Goal: Check status

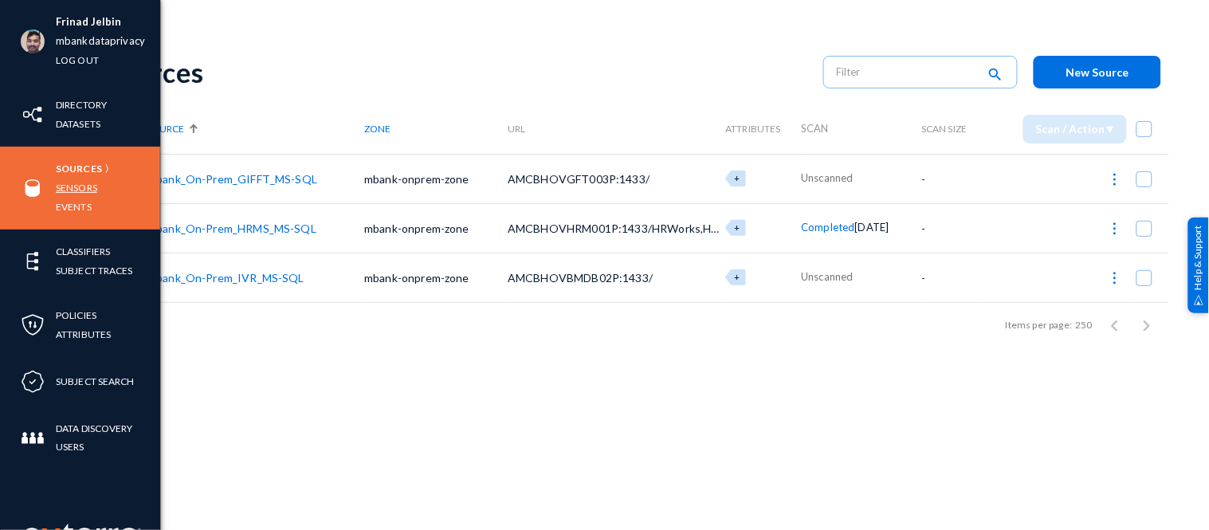
click at [81, 185] on link "Sensors" at bounding box center [76, 188] width 41 height 18
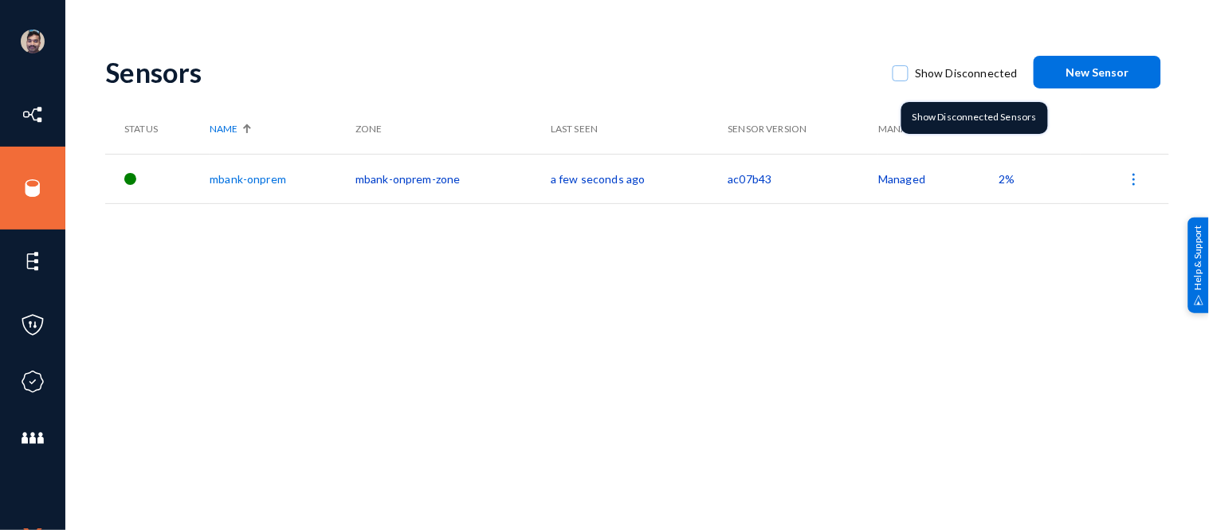
click at [904, 69] on span at bounding box center [901, 73] width 16 height 16
click at [901, 81] on input "Show Disconnected" at bounding box center [901, 82] width 2 height 2
checkbox input "true"
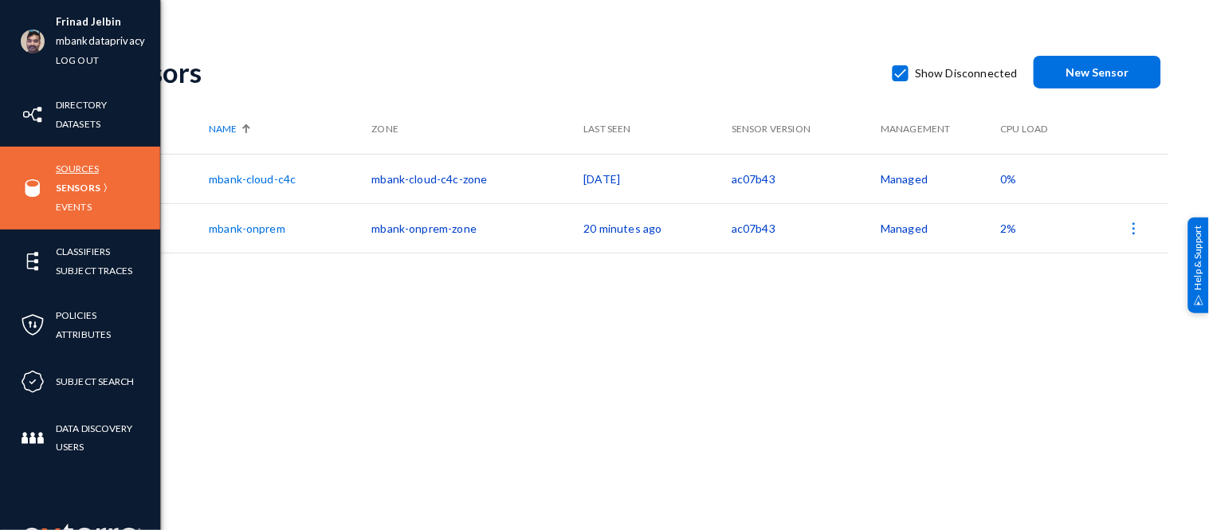
click at [81, 167] on link "Sources" at bounding box center [77, 168] width 43 height 18
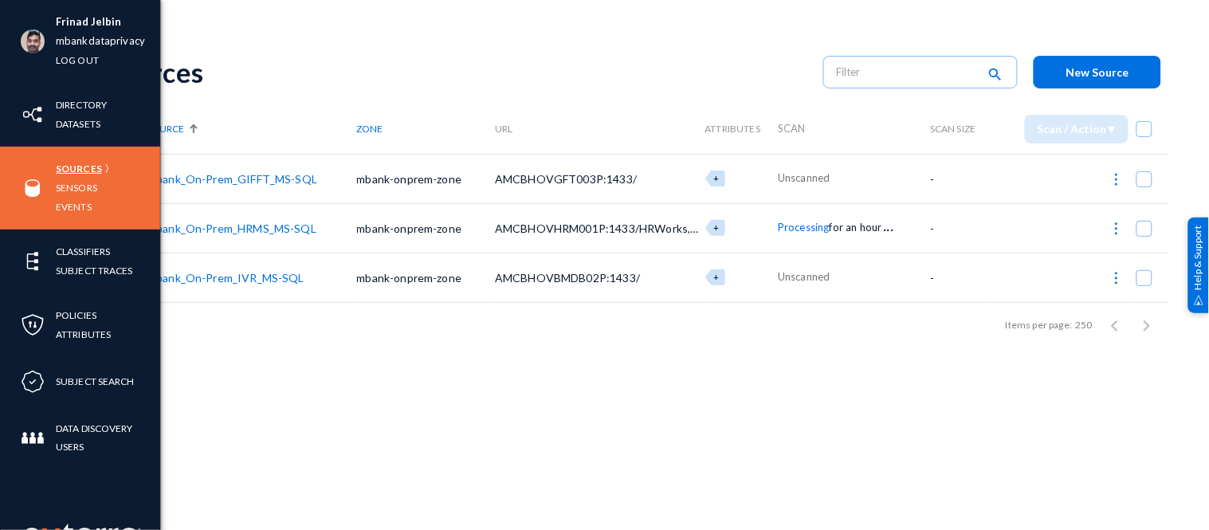
click at [82, 164] on link "Sources" at bounding box center [79, 168] width 46 height 18
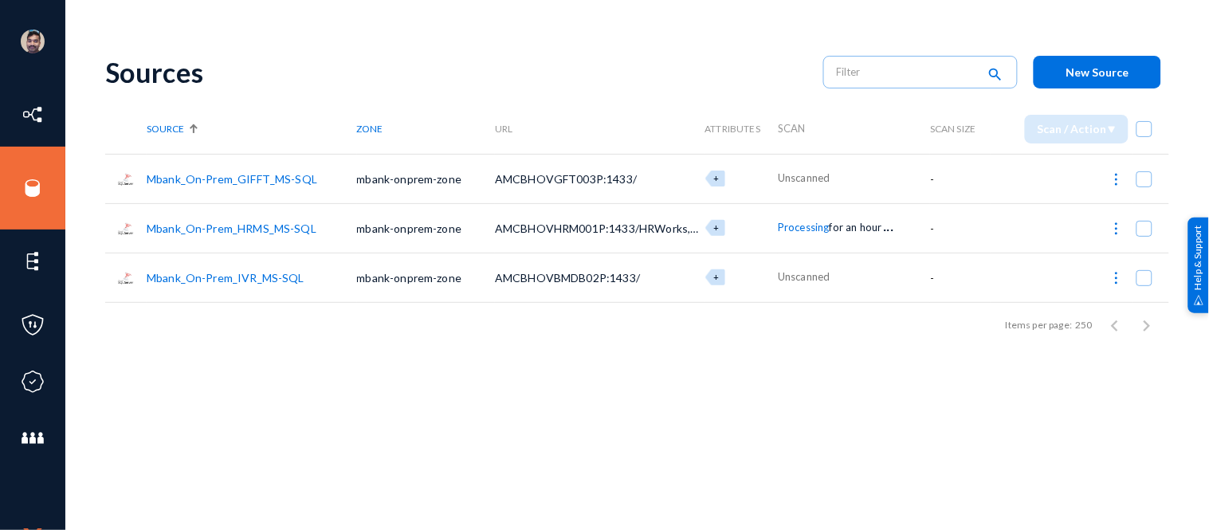
click at [249, 225] on link "Mbank_On-Prem_HRMS_MS-SQL" at bounding box center [232, 229] width 170 height 14
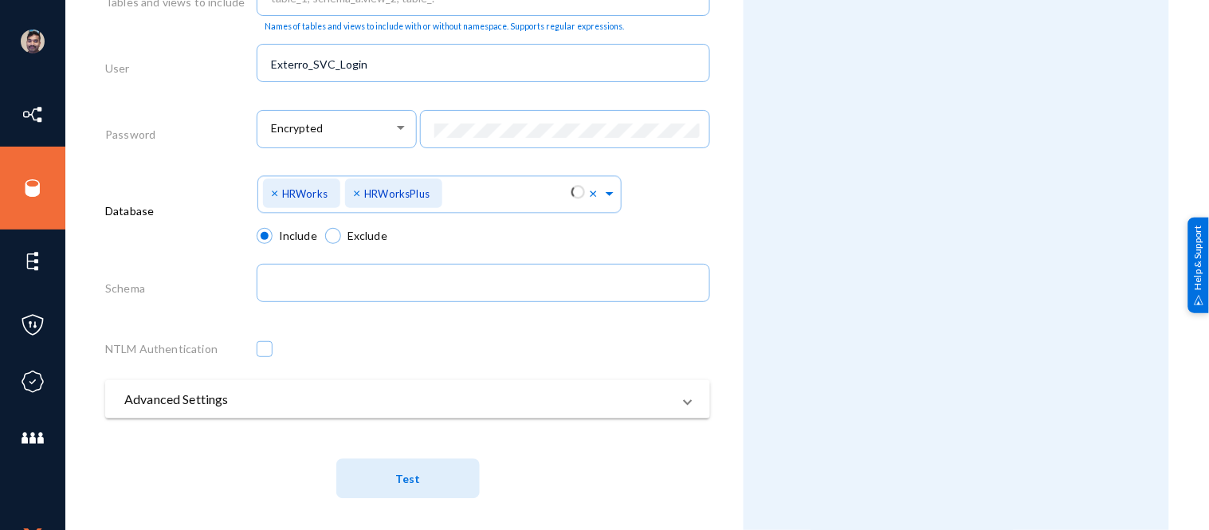
scroll to position [863, 0]
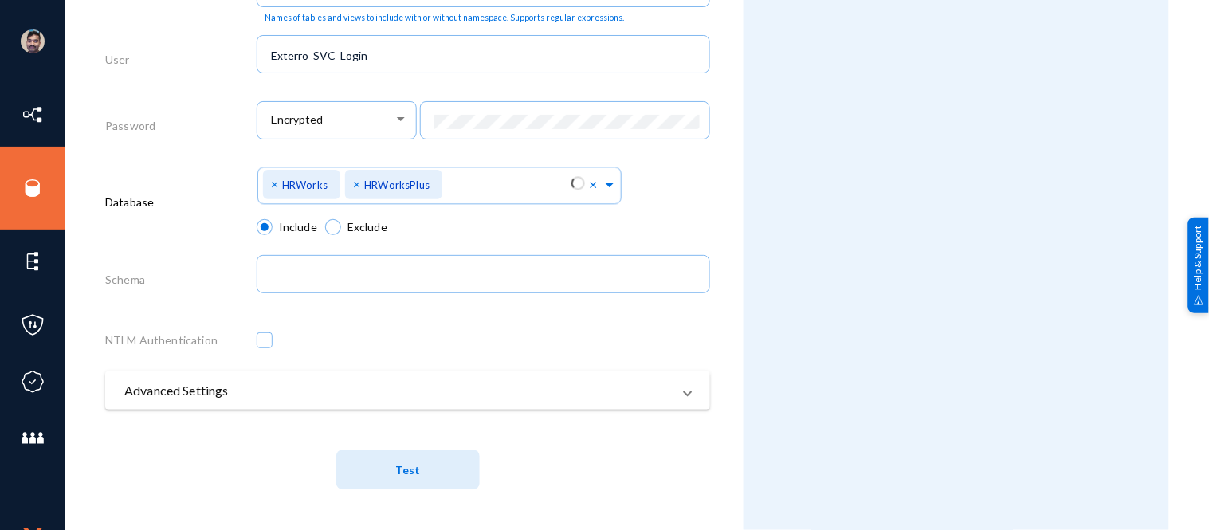
click at [412, 473] on span "Test" at bounding box center [407, 470] width 25 height 14
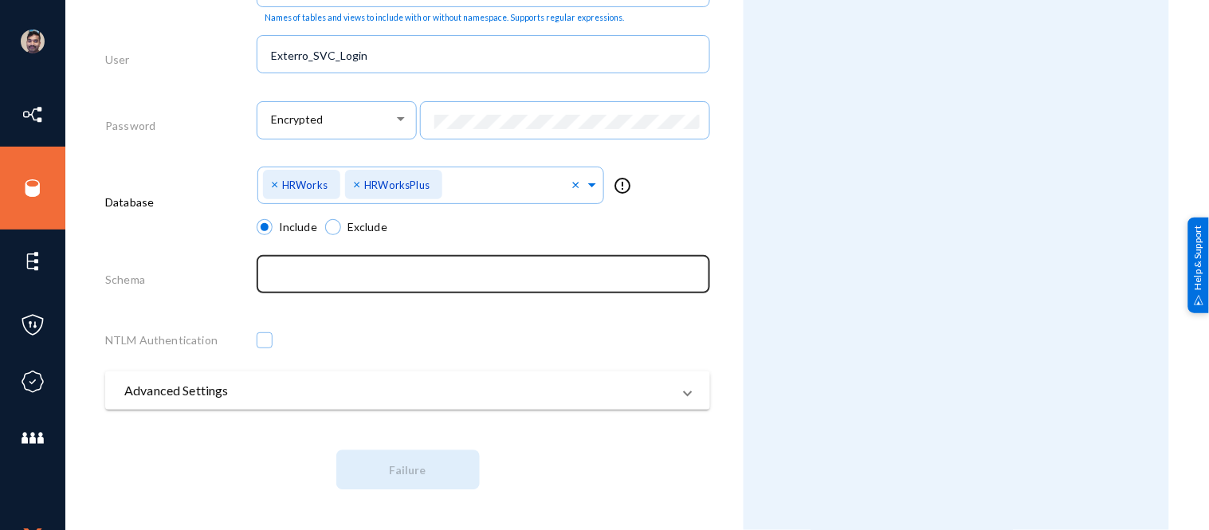
scroll to position [0, 0]
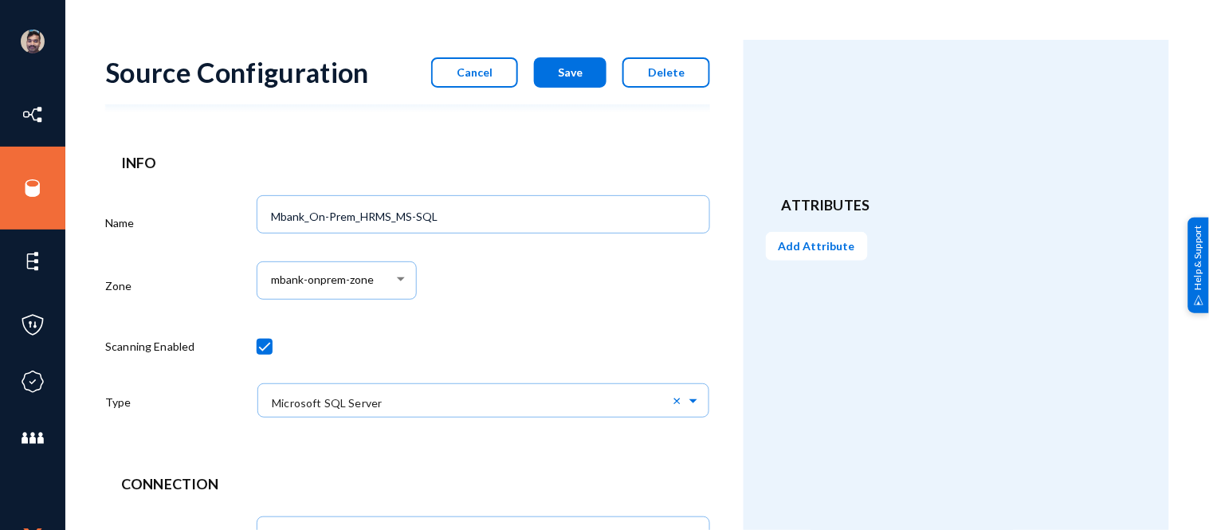
click at [497, 73] on button "Cancel" at bounding box center [474, 72] width 87 height 30
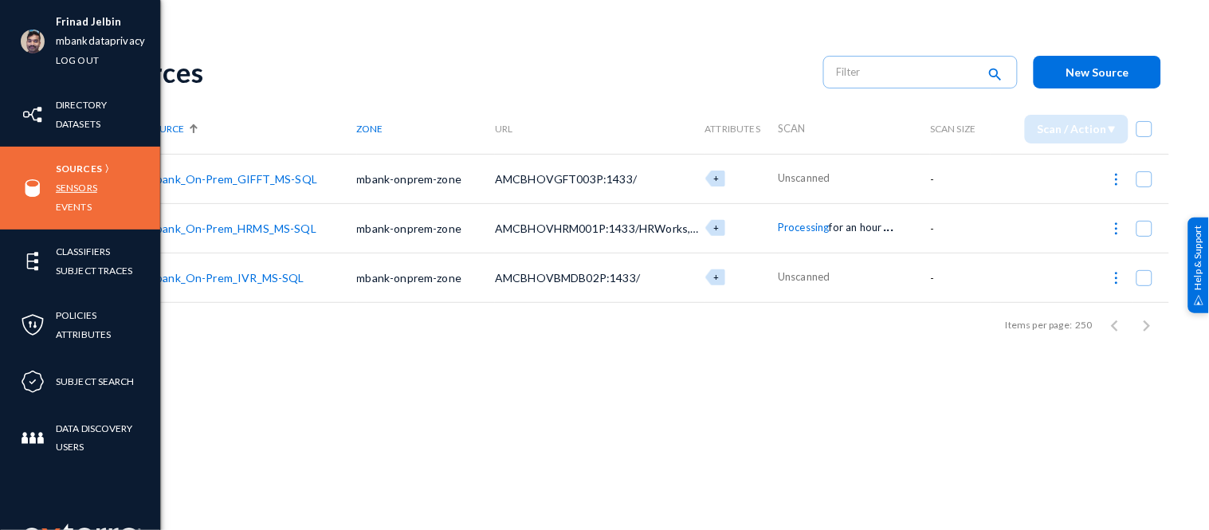
click at [77, 186] on link "Sensors" at bounding box center [76, 188] width 41 height 18
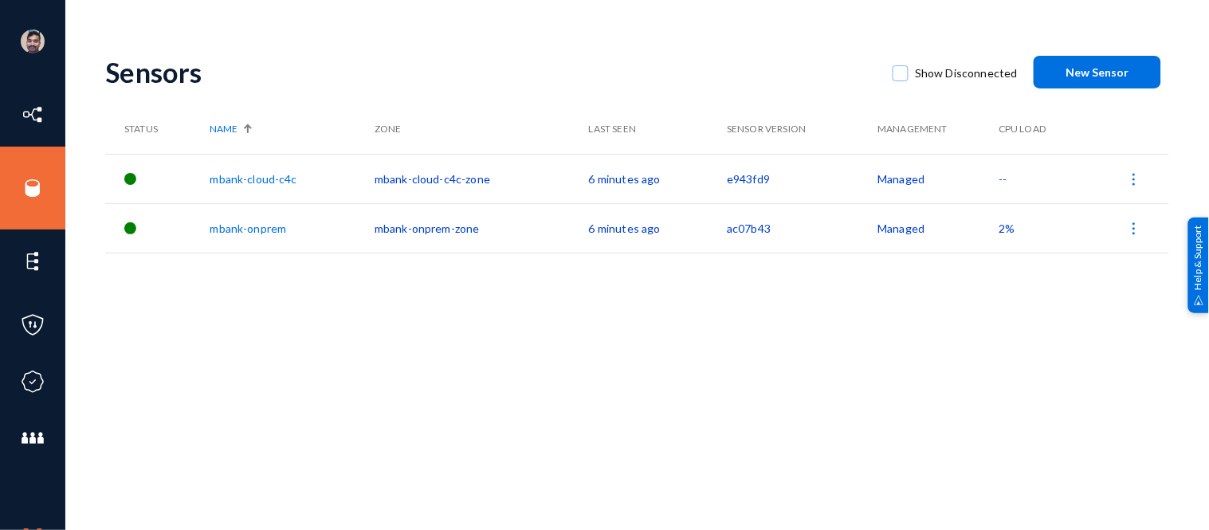
click at [308, 69] on div "Sensors" at bounding box center [491, 72] width 772 height 33
